Goal: Task Accomplishment & Management: Complete application form

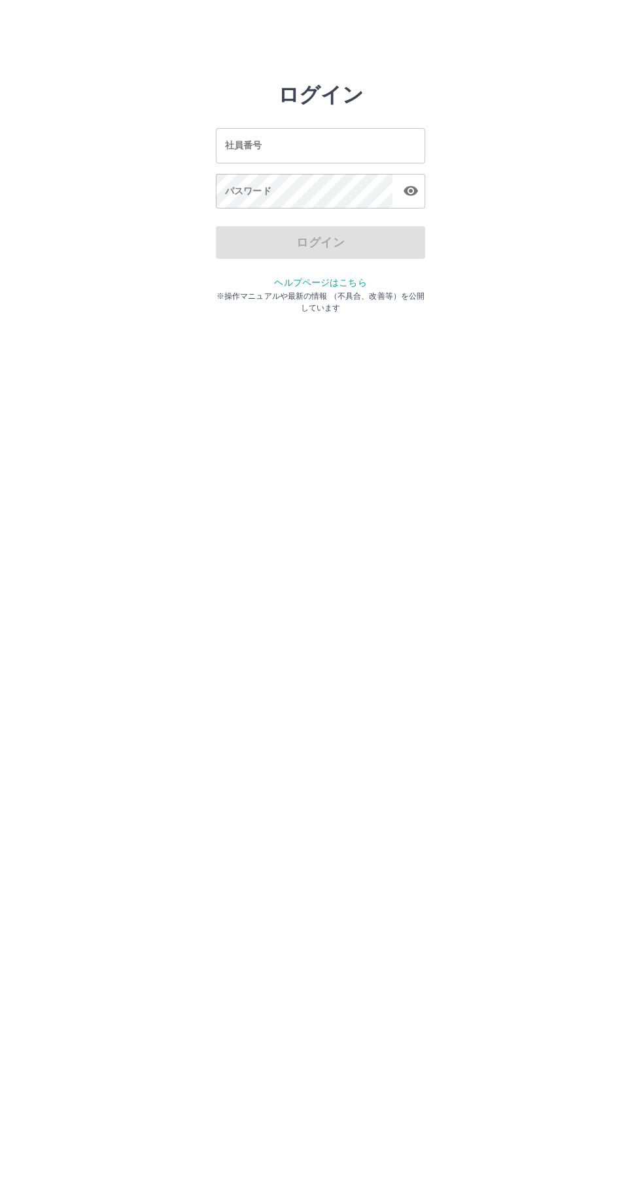
click at [344, 145] on input "社員番号" at bounding box center [320, 145] width 209 height 35
type input "*******"
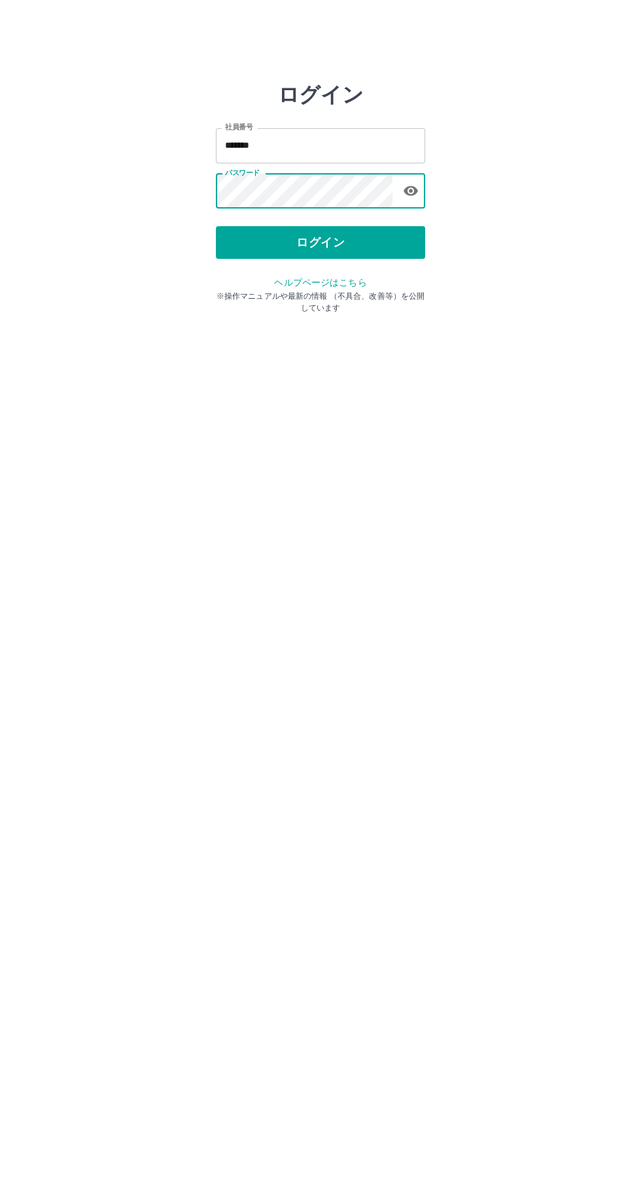
click at [382, 233] on button "ログイン" at bounding box center [320, 242] width 209 height 33
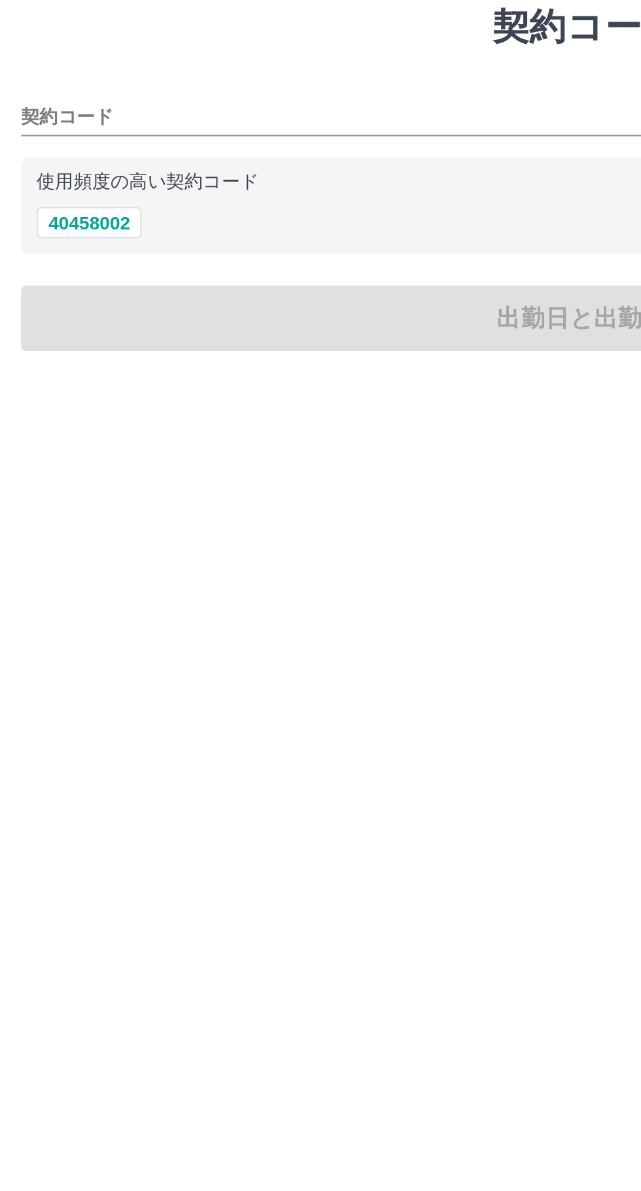
click at [42, 155] on button "40458002" at bounding box center [44, 156] width 52 height 16
type input "********"
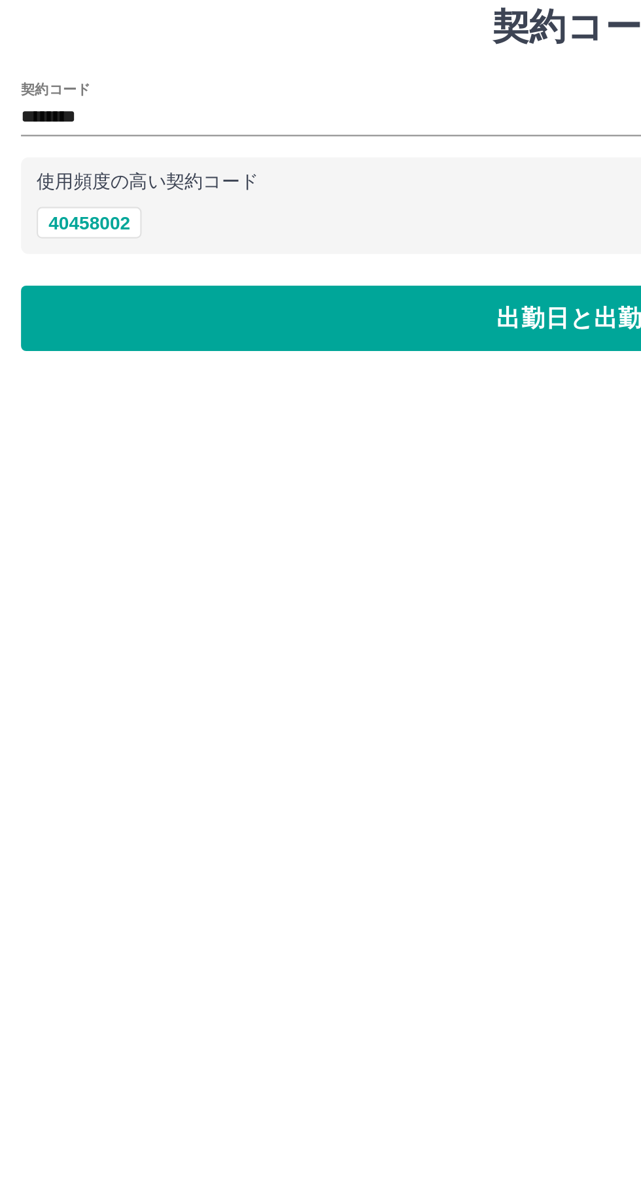
click at [245, 207] on button "出勤日と出勤区分の選択へ" at bounding box center [320, 204] width 620 height 33
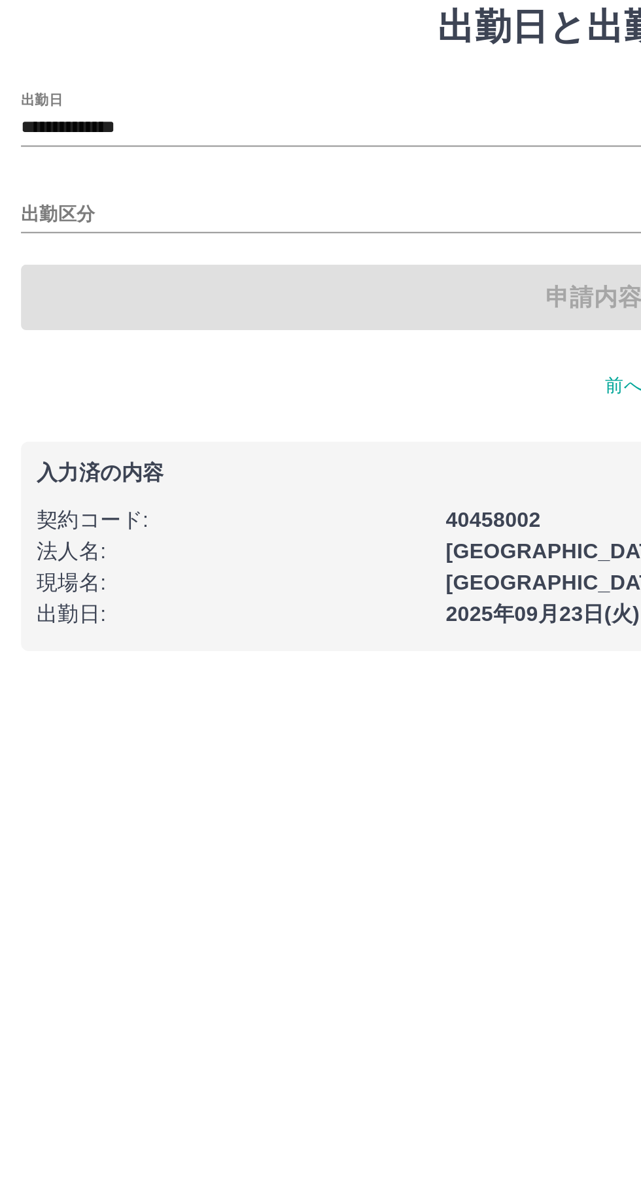
click at [122, 148] on input "出勤区分" at bounding box center [320, 152] width 620 height 16
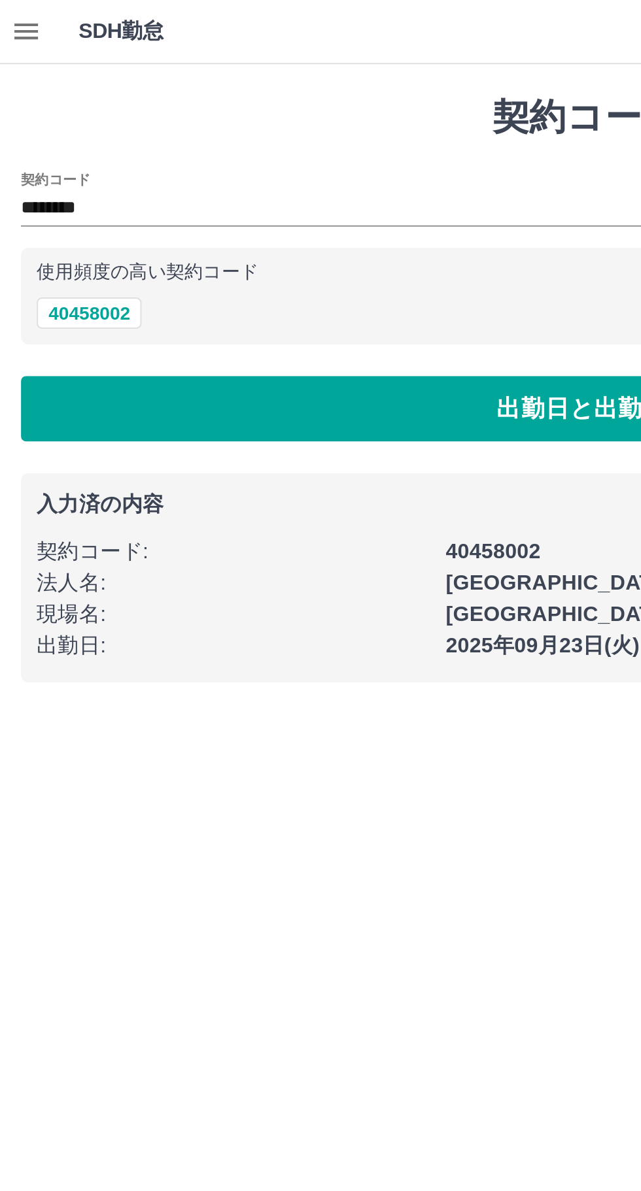
click at [20, 21] on icon "button" at bounding box center [13, 16] width 16 height 16
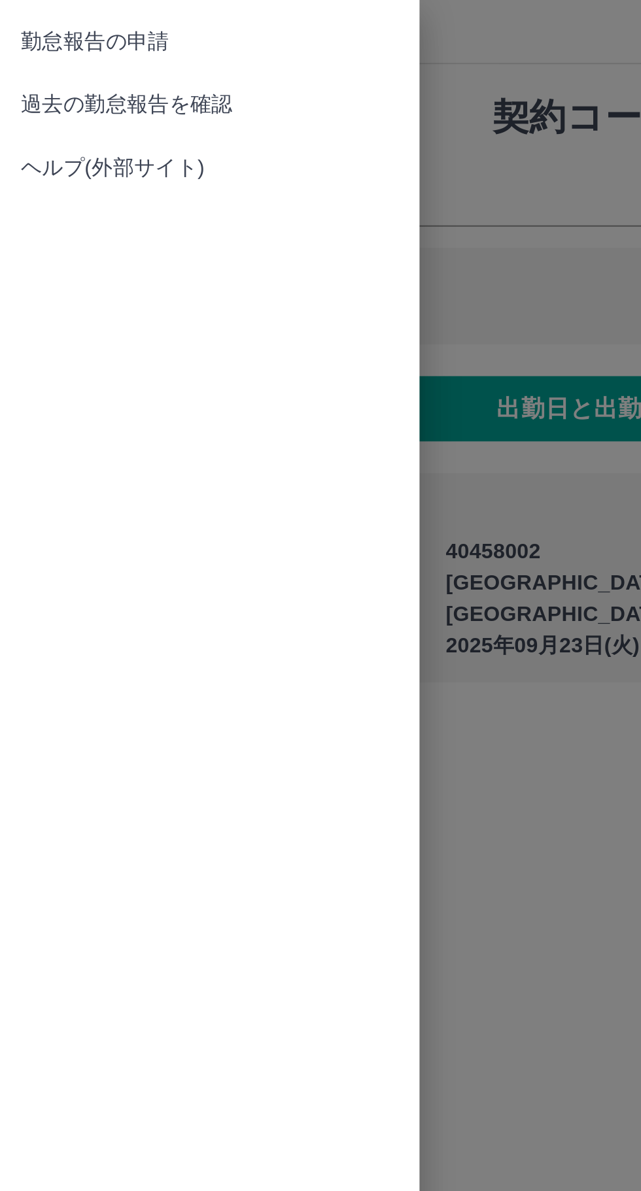
click at [107, 44] on link "過去の勤怠報告を確認" at bounding box center [104, 52] width 209 height 31
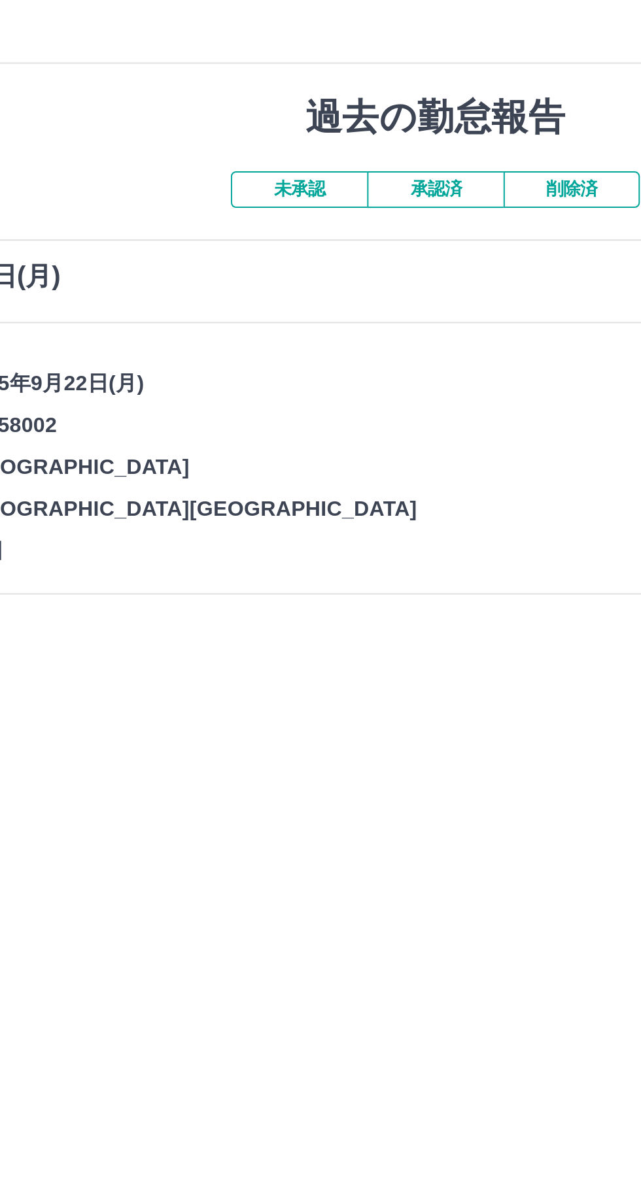
click at [261, 93] on button "未承認" at bounding box center [252, 95] width 68 height 18
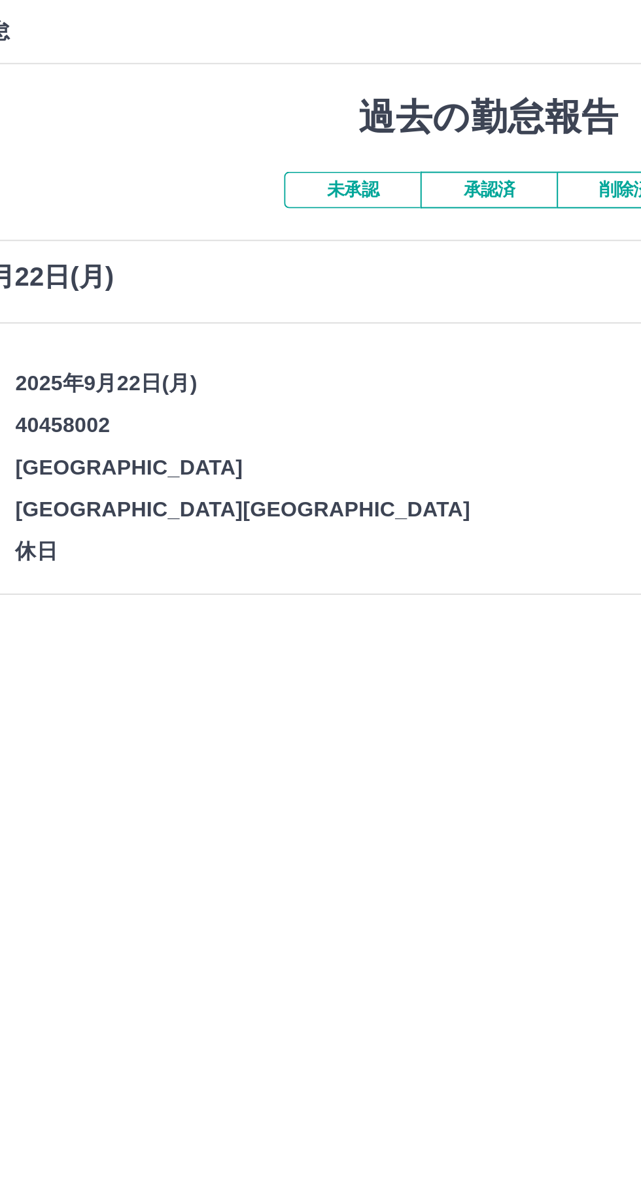
click at [330, 92] on button "承認済" at bounding box center [320, 95] width 68 height 18
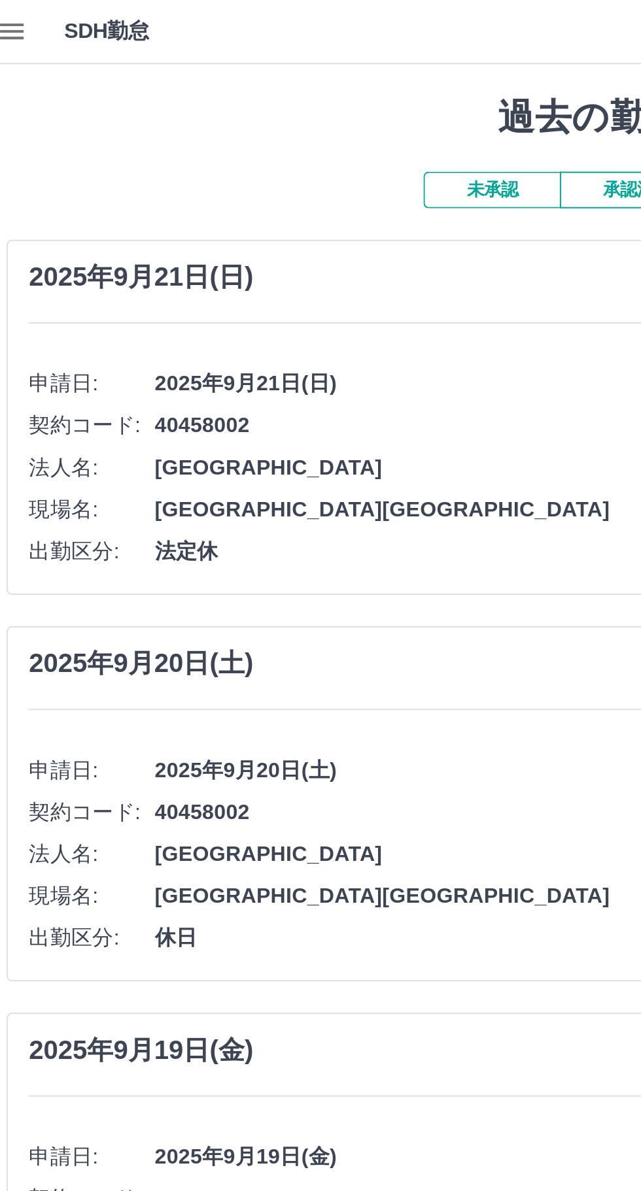
click at [259, 91] on button "未承認" at bounding box center [252, 95] width 68 height 18
